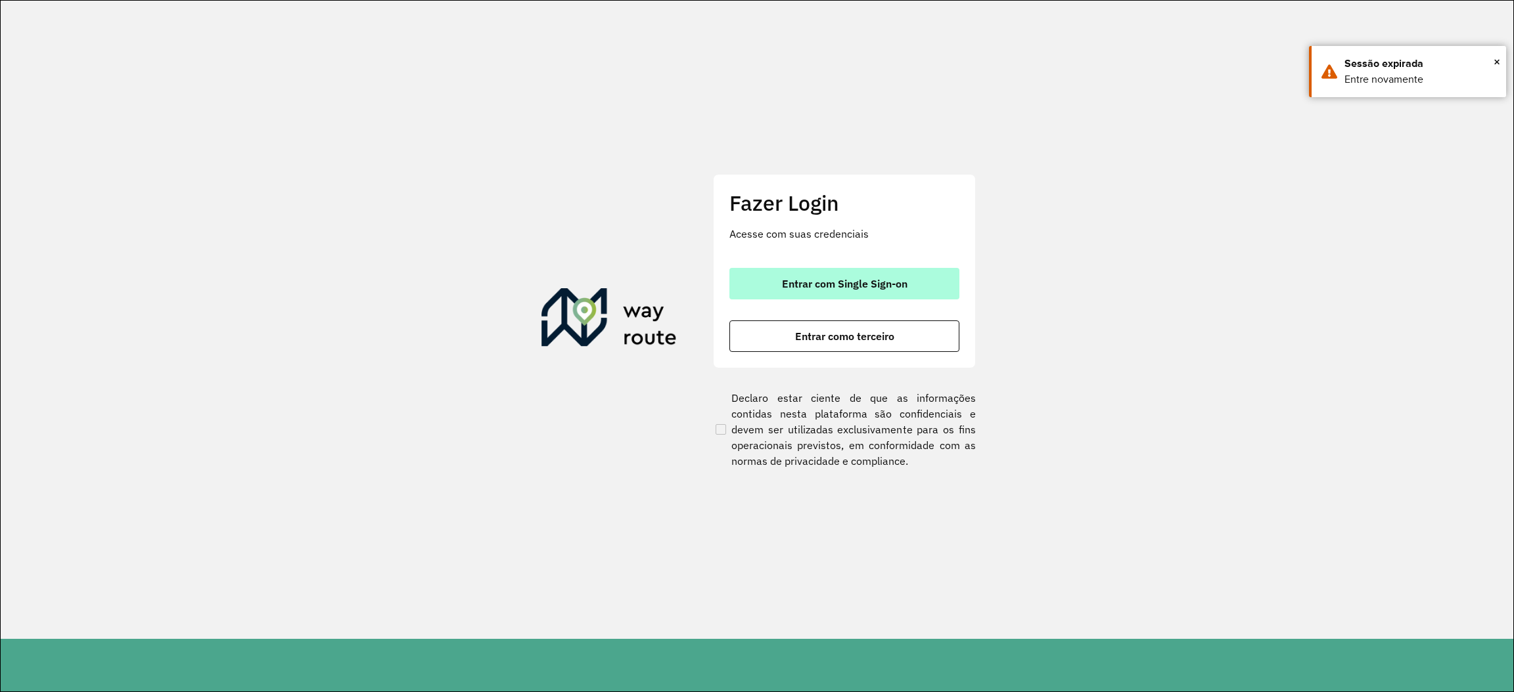
click at [953, 287] on button "Entrar com Single Sign-on" at bounding box center [844, 284] width 230 height 32
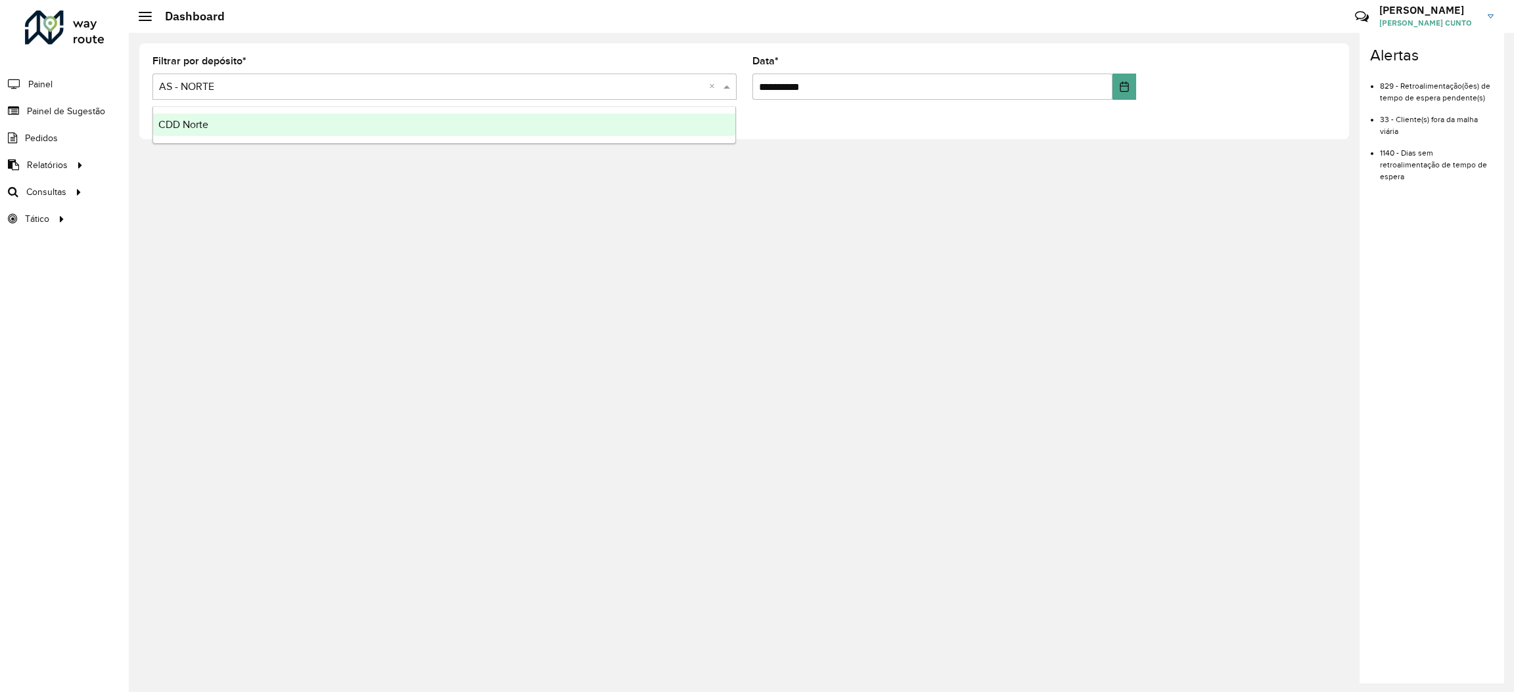
drag, startPoint x: 235, startPoint y: 81, endPoint x: 226, endPoint y: 118, distance: 38.6
click at [226, 118] on body "**********" at bounding box center [757, 346] width 1514 height 692
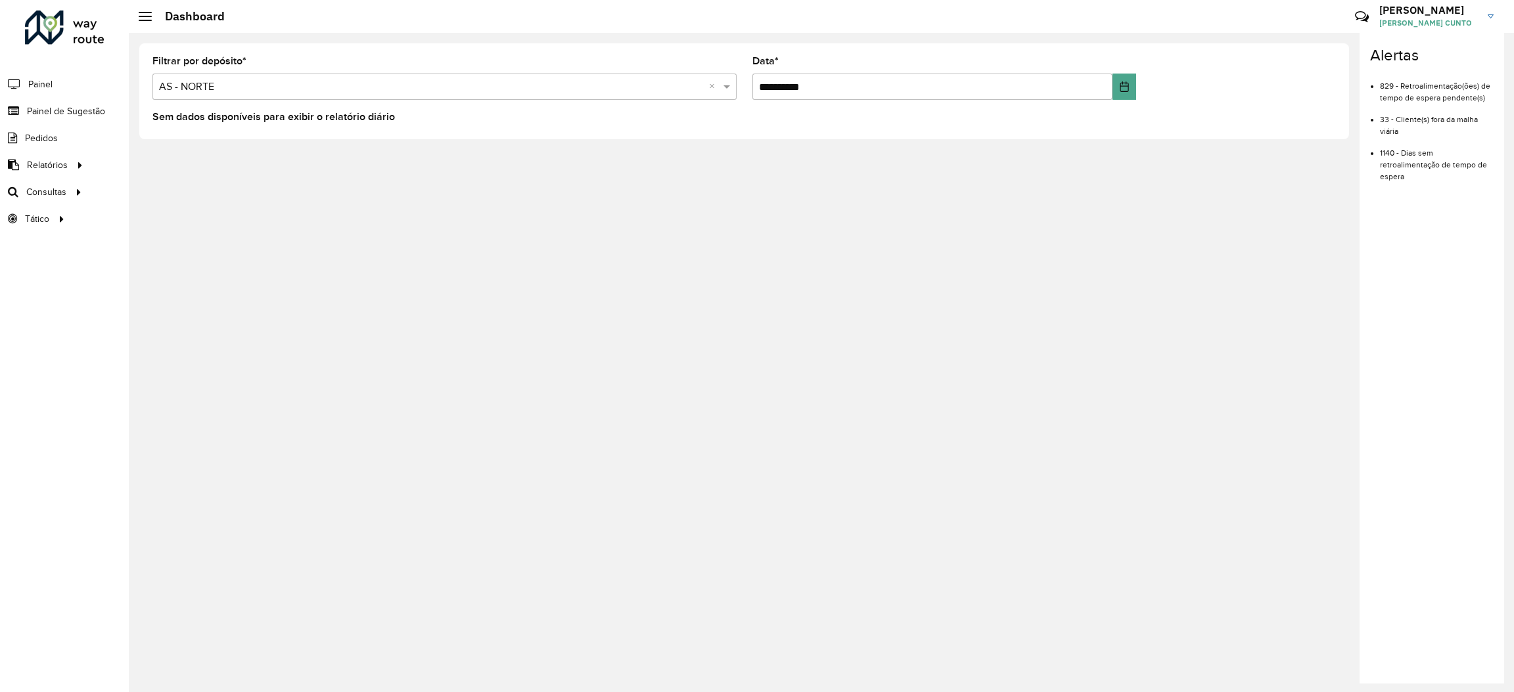
click at [226, 118] on label "Sem dados disponíveis para exibir o relatório diário" at bounding box center [273, 117] width 242 height 16
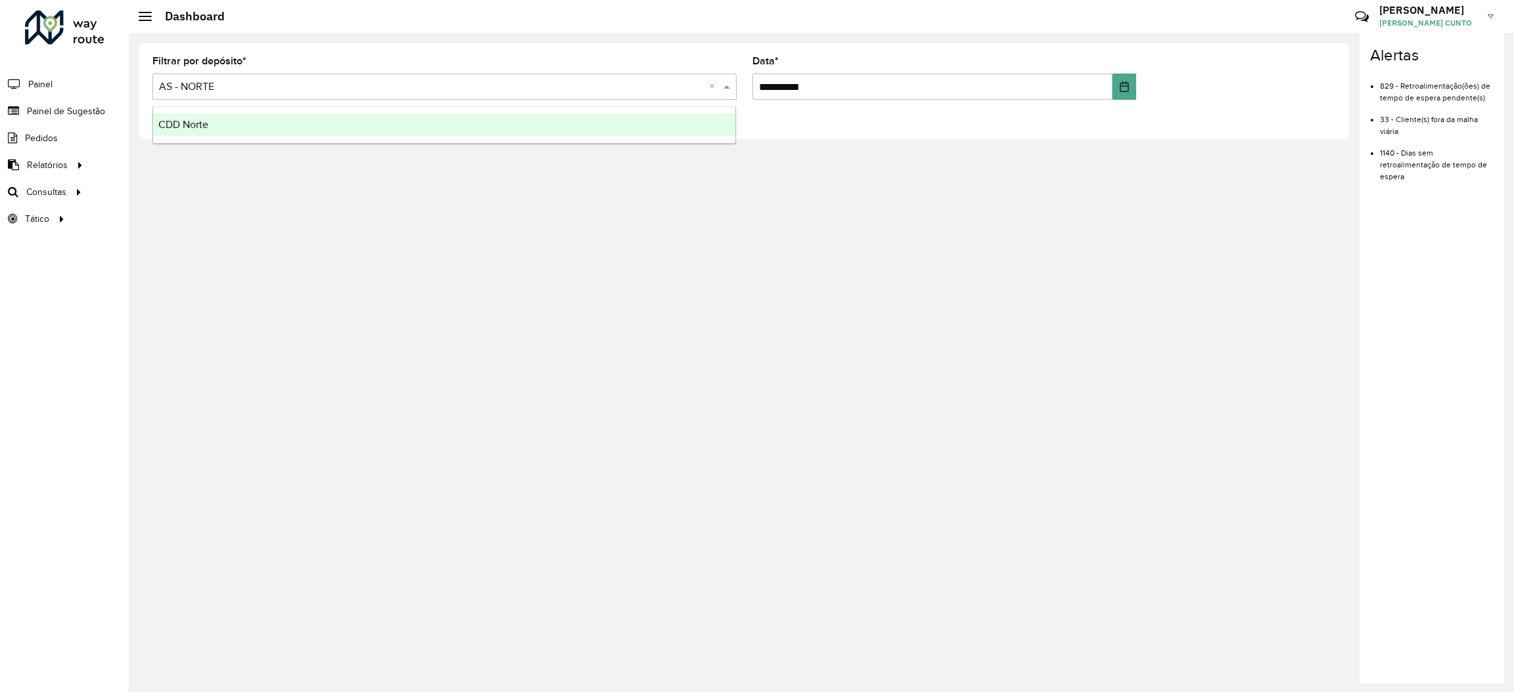
click at [227, 89] on input "text" at bounding box center [431, 87] width 545 height 16
click at [223, 136] on ng-dropdown-panel "CDD Norte" at bounding box center [444, 124] width 584 height 37
click at [223, 132] on div "CDD Norte" at bounding box center [444, 125] width 583 height 22
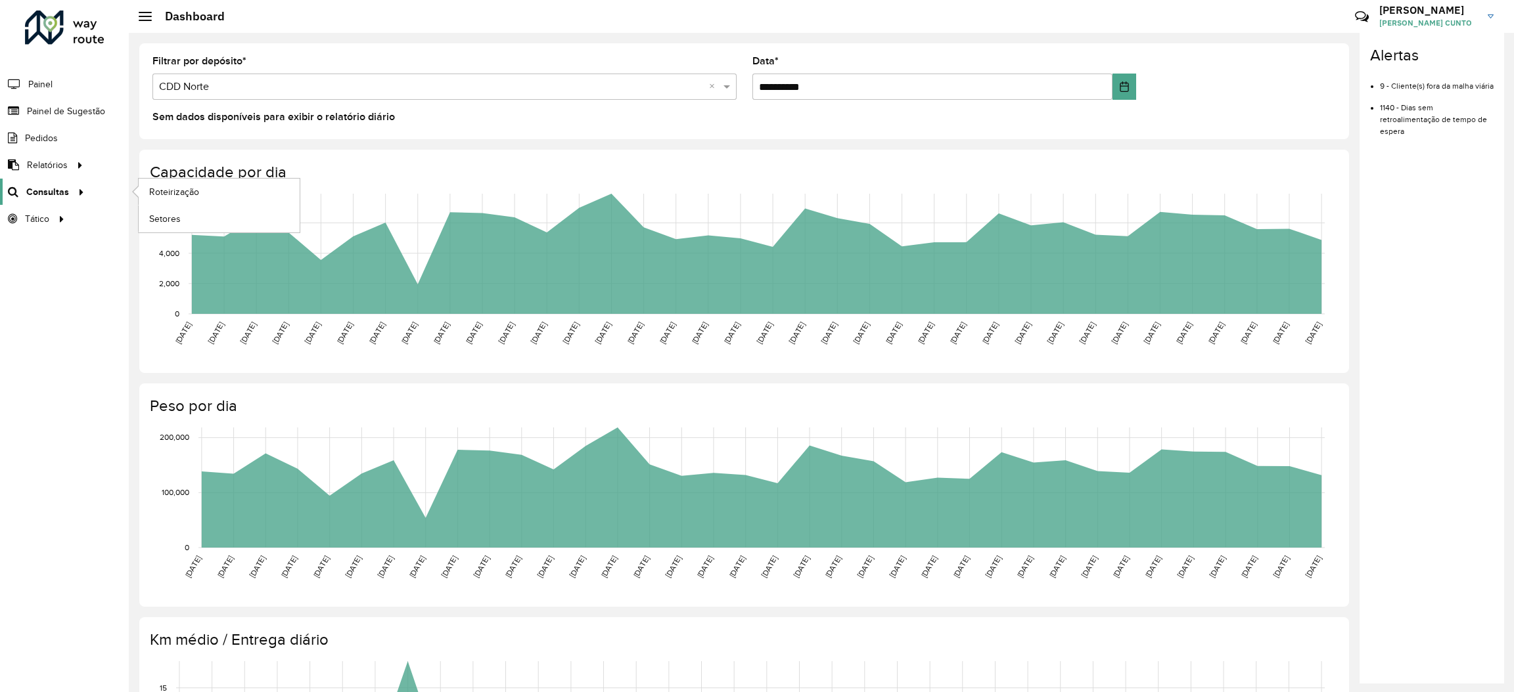
click at [77, 189] on icon at bounding box center [79, 191] width 11 height 20
click at [157, 215] on span "Setores" at bounding box center [165, 219] width 32 height 14
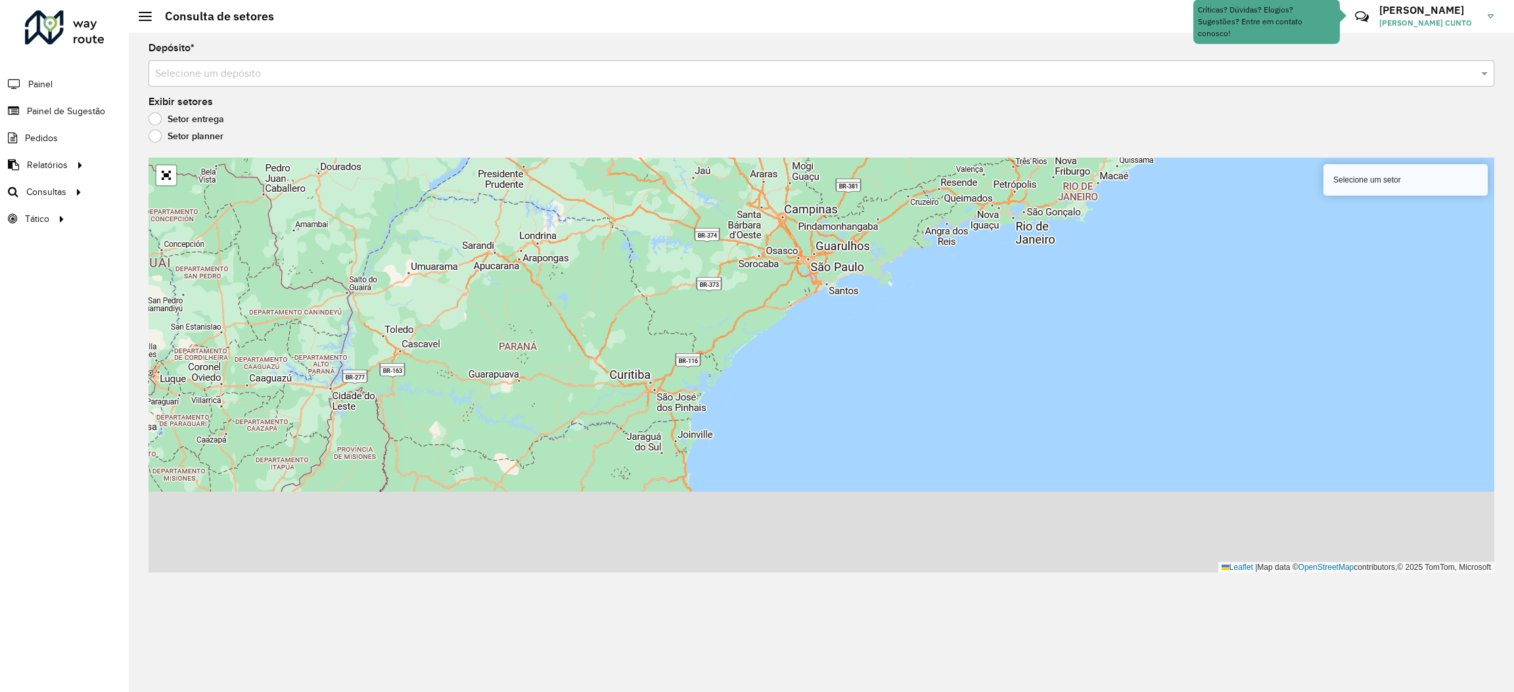
click at [231, 85] on div "Selecione um depósito" at bounding box center [821, 73] width 1346 height 26
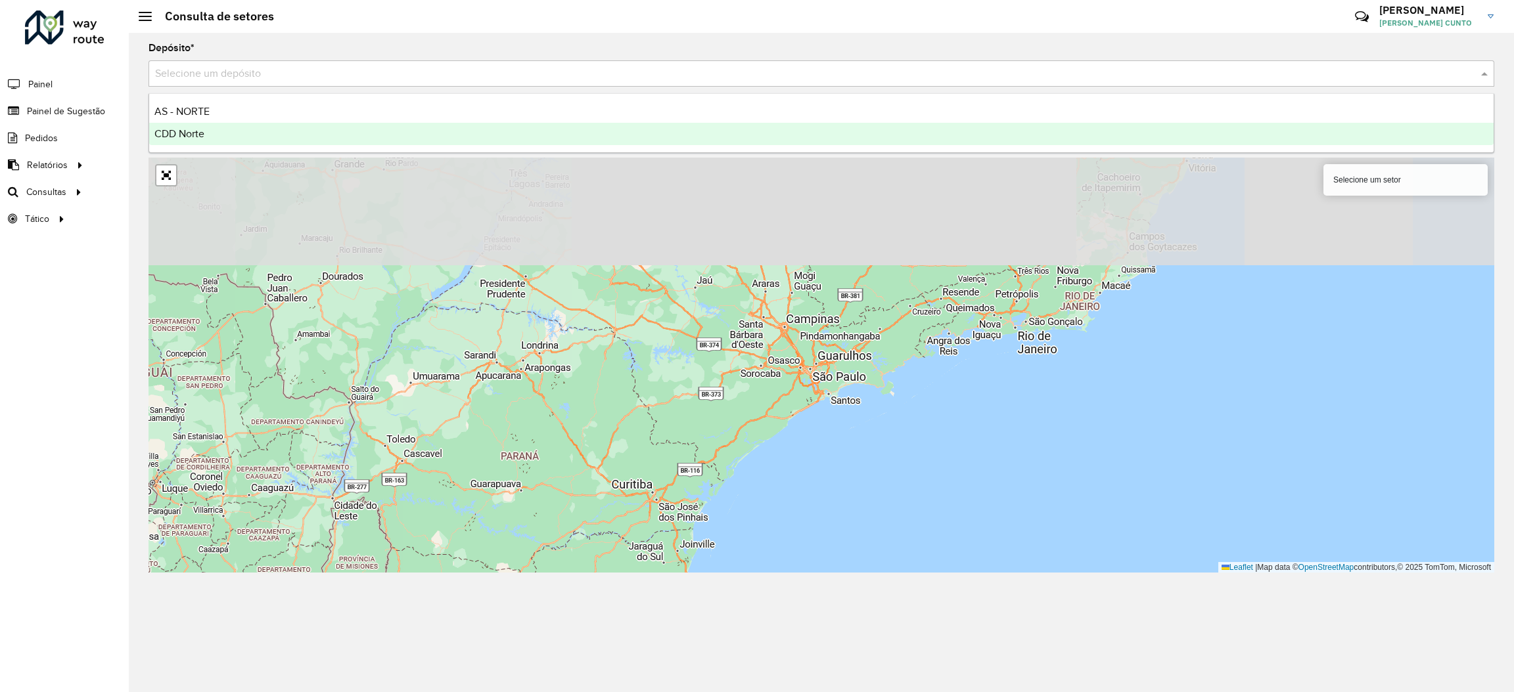
click at [216, 124] on div "CDD Norte" at bounding box center [821, 134] width 1344 height 22
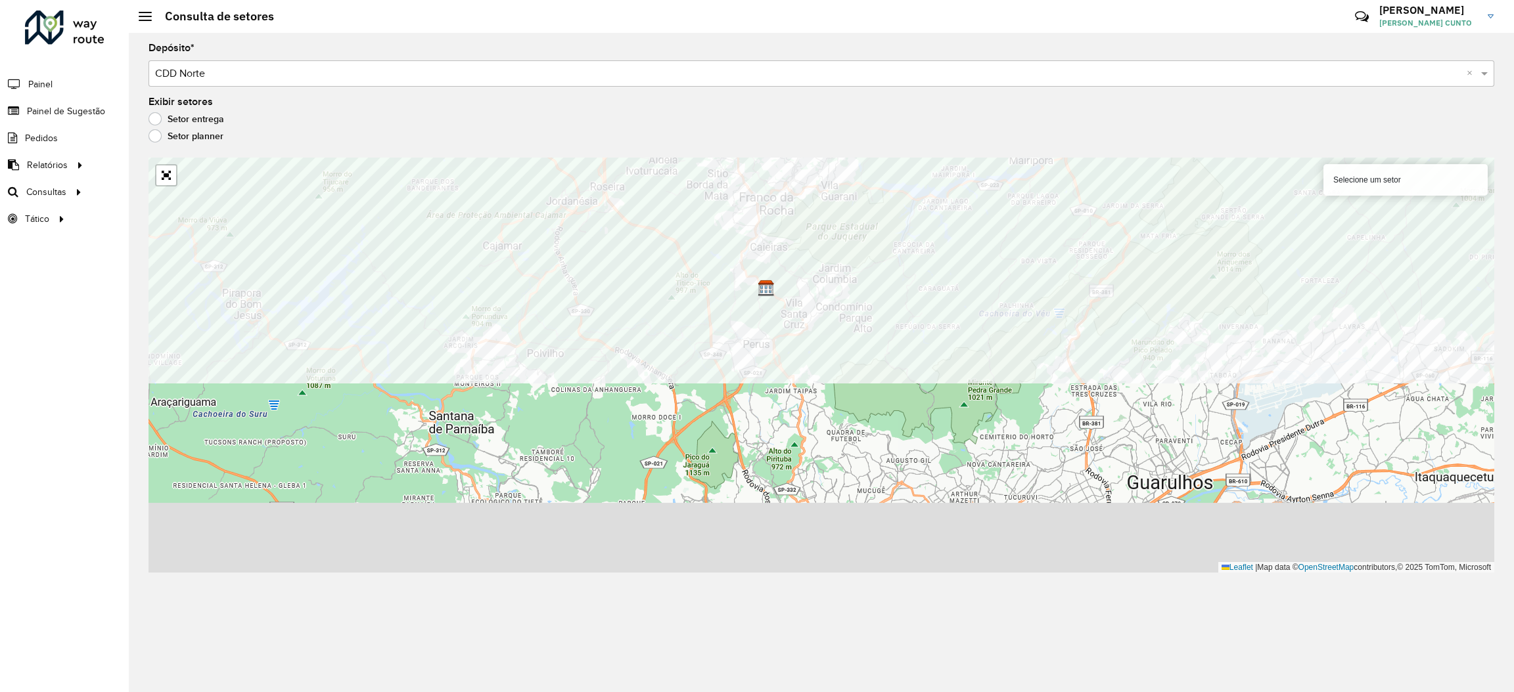
click at [789, 146] on formly-group "Depósito * Selecione um depósito × CDD Norte × Exibir setores Setor entrega Set…" at bounding box center [821, 308] width 1346 height 530
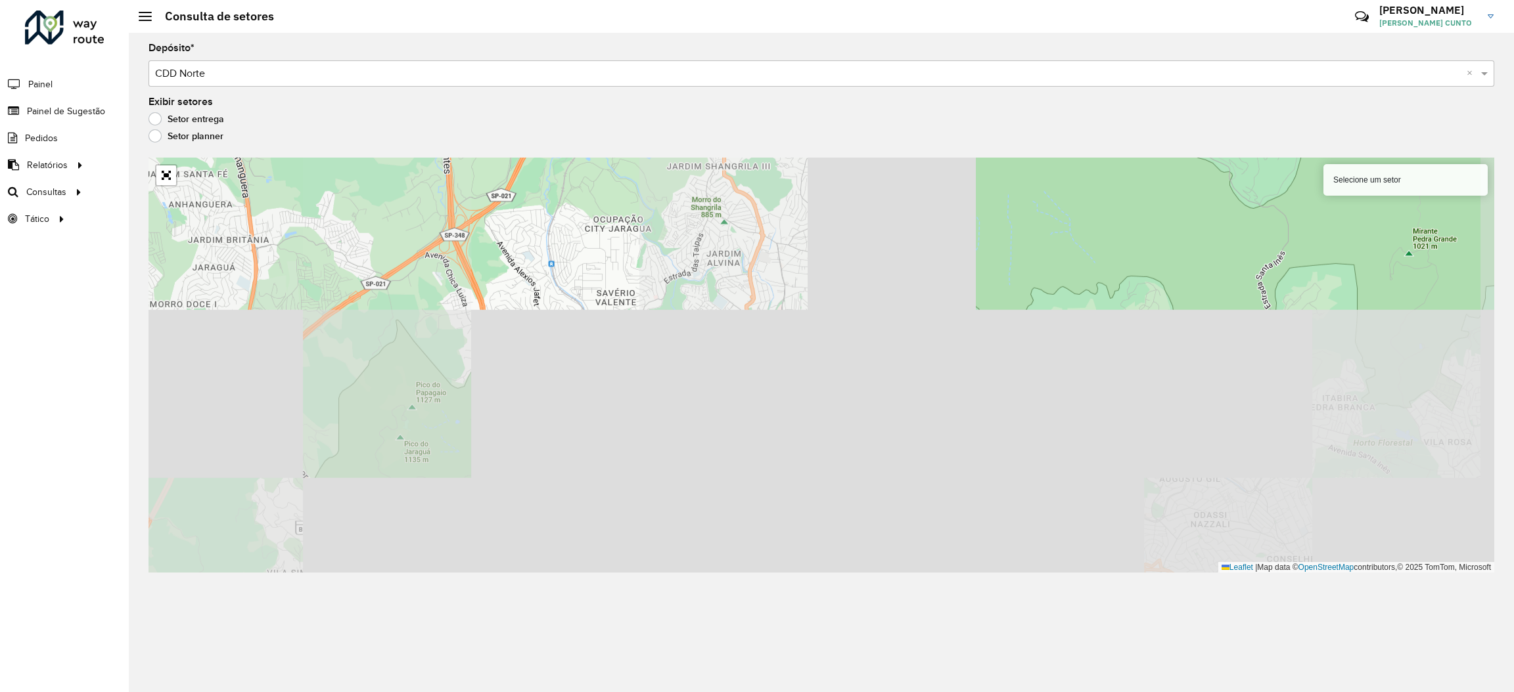
click at [763, 0] on html "Aguarde... Pop-up bloqueado! Seu navegador bloqueou automáticamente a abertura …" at bounding box center [757, 346] width 1514 height 692
